Goal: Find specific page/section: Find specific page/section

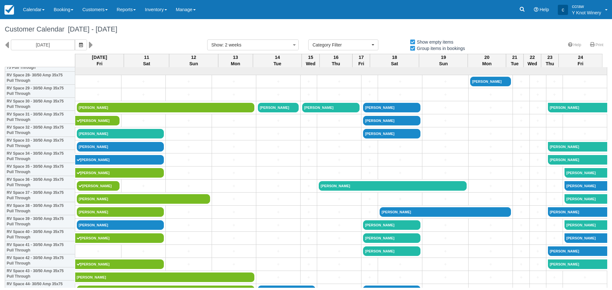
select select
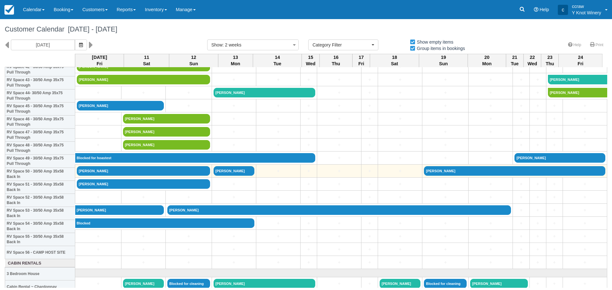
scroll to position [574, 0]
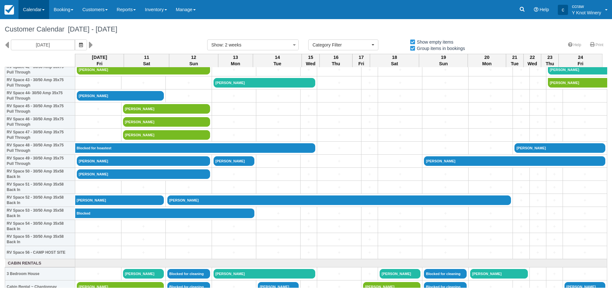
click at [25, 4] on link "Calendar" at bounding box center [33, 9] width 31 height 19
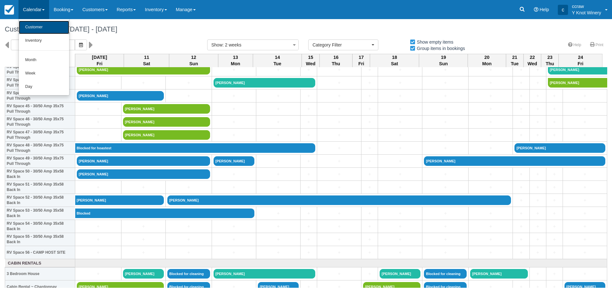
click at [30, 24] on link "Customer" at bounding box center [44, 27] width 50 height 13
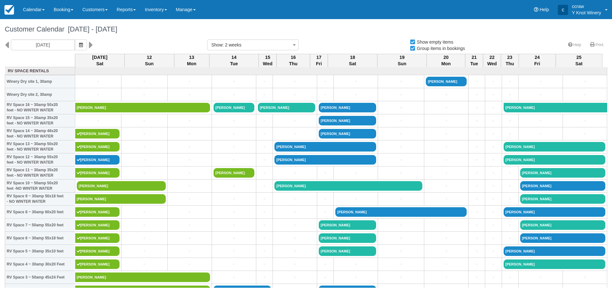
select select
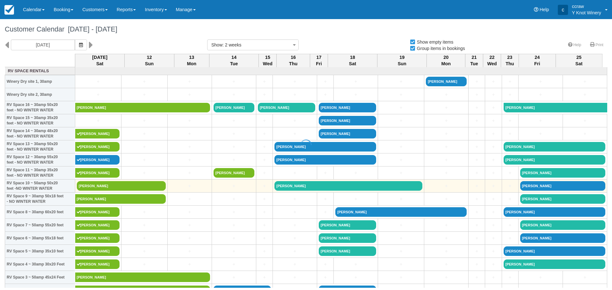
select select
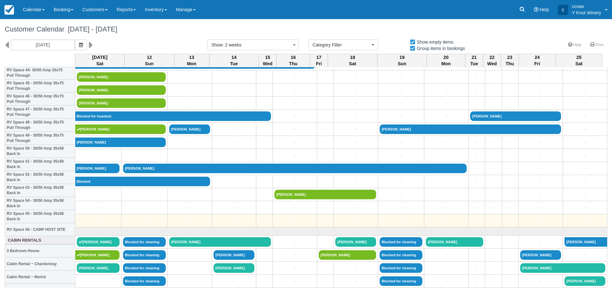
scroll to position [542, 0]
